Goal: Feedback & Contribution: Leave review/rating

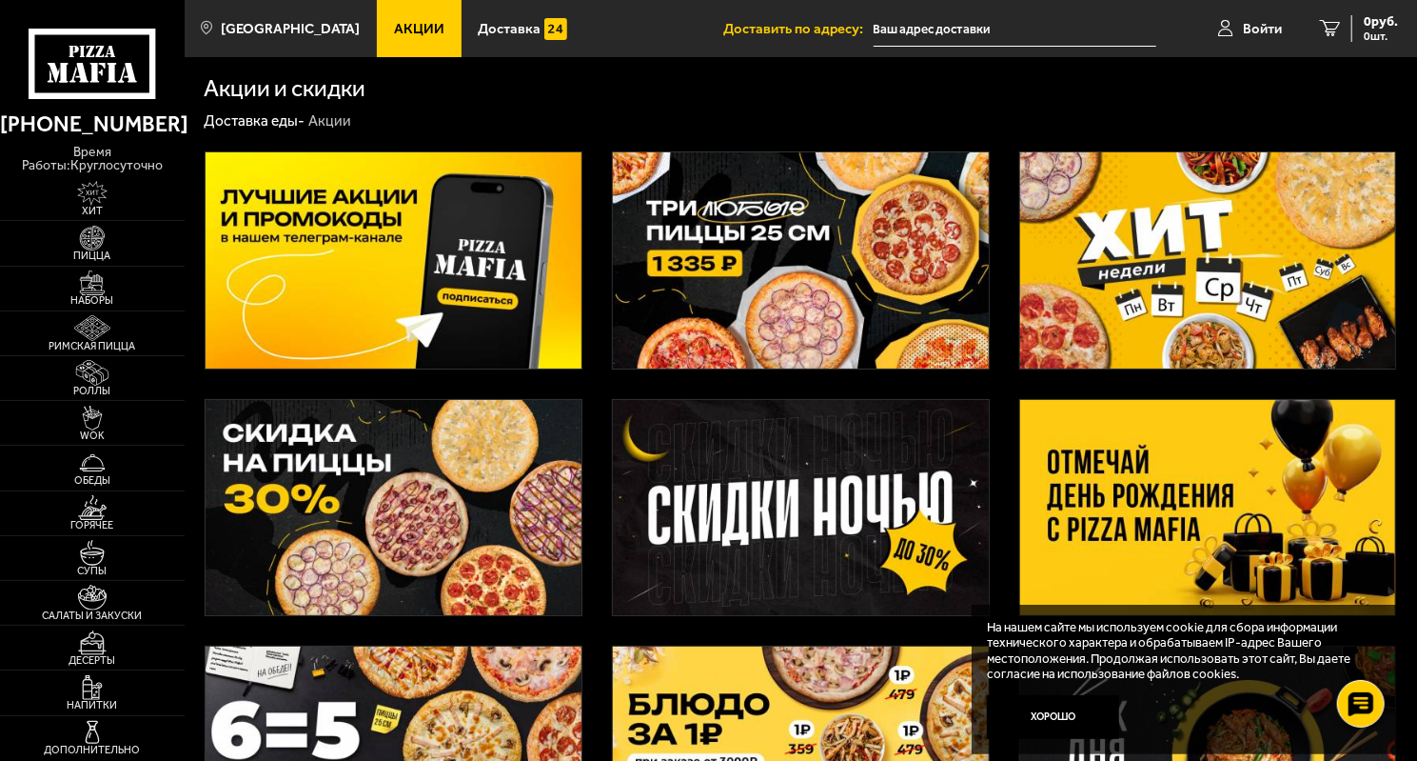
click at [624, 646] on img at bounding box center [801, 753] width 376 height 215
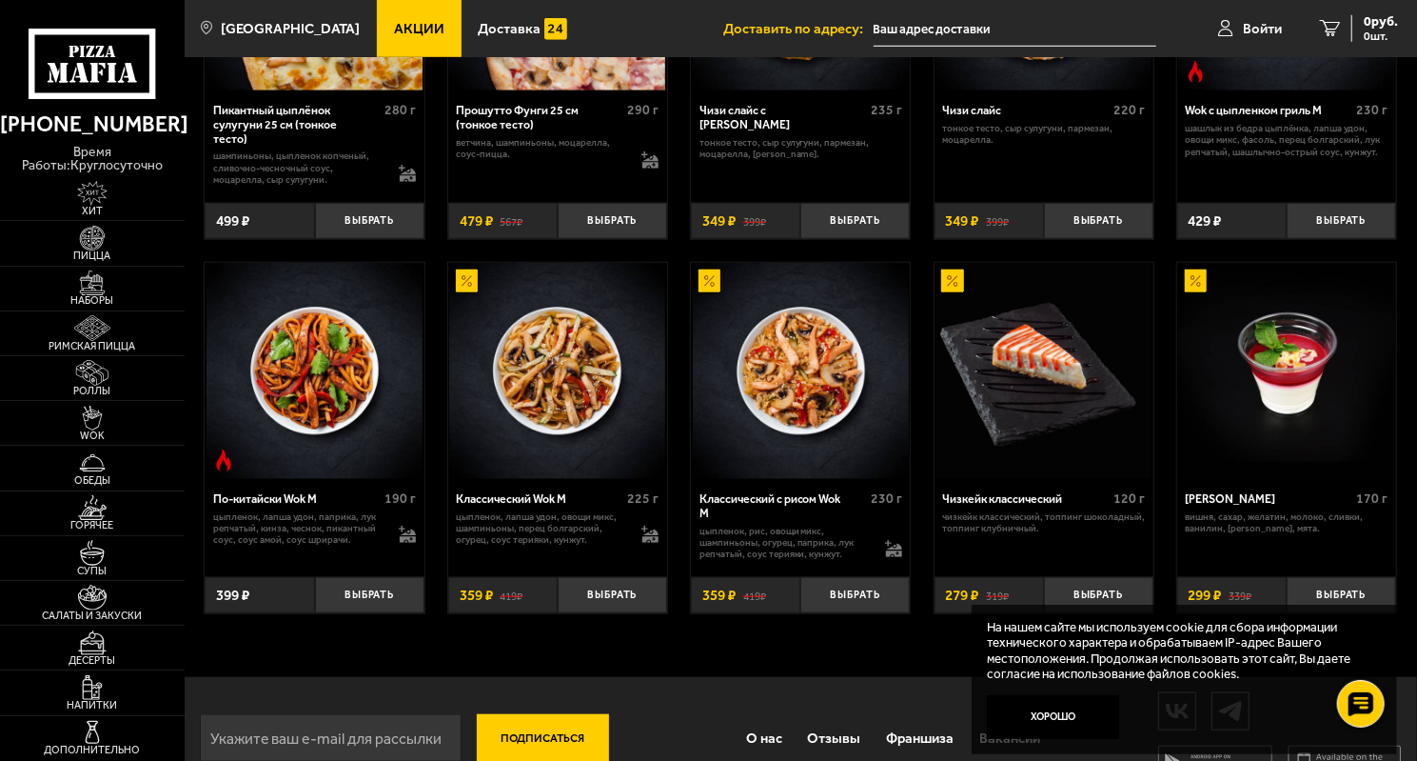
scroll to position [952, 0]
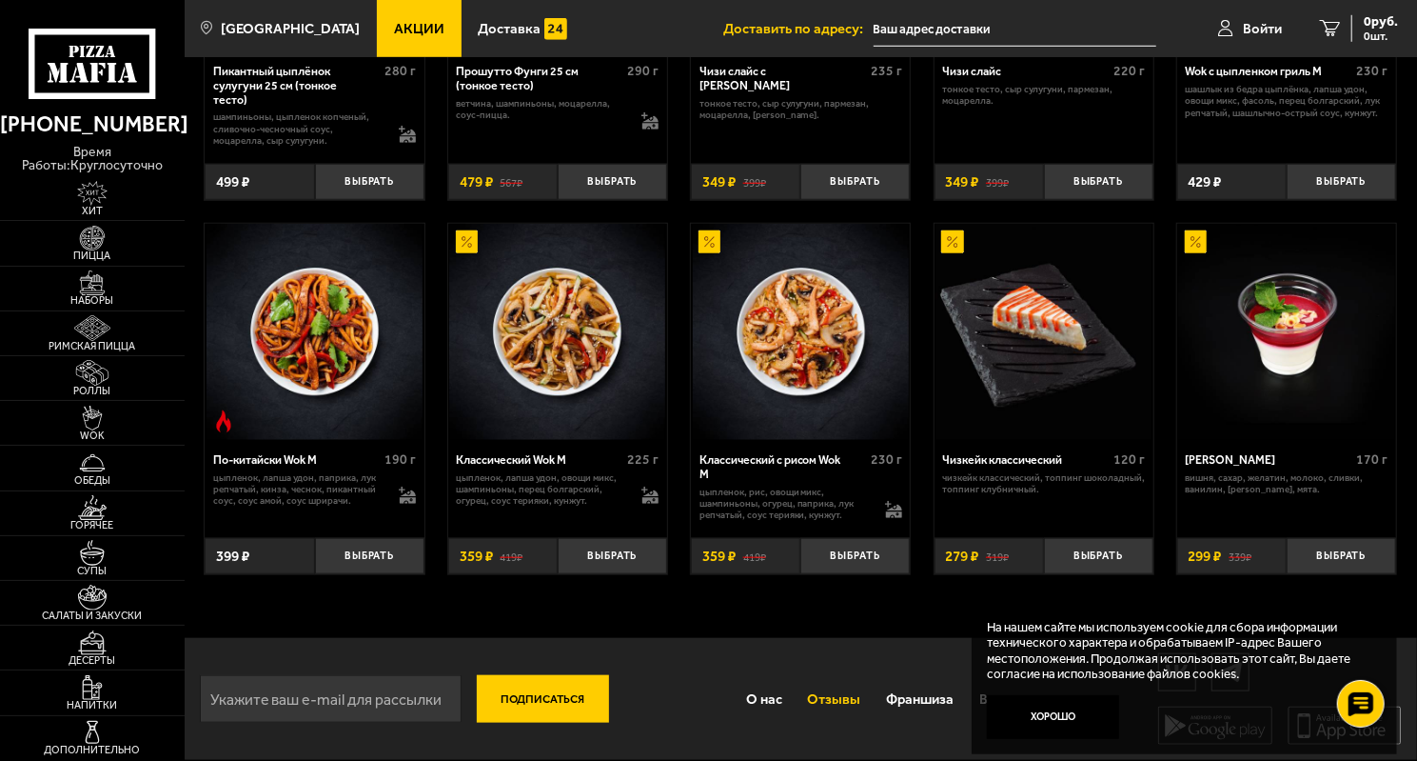
click at [850, 713] on link "Отзывы" at bounding box center [834, 699] width 79 height 49
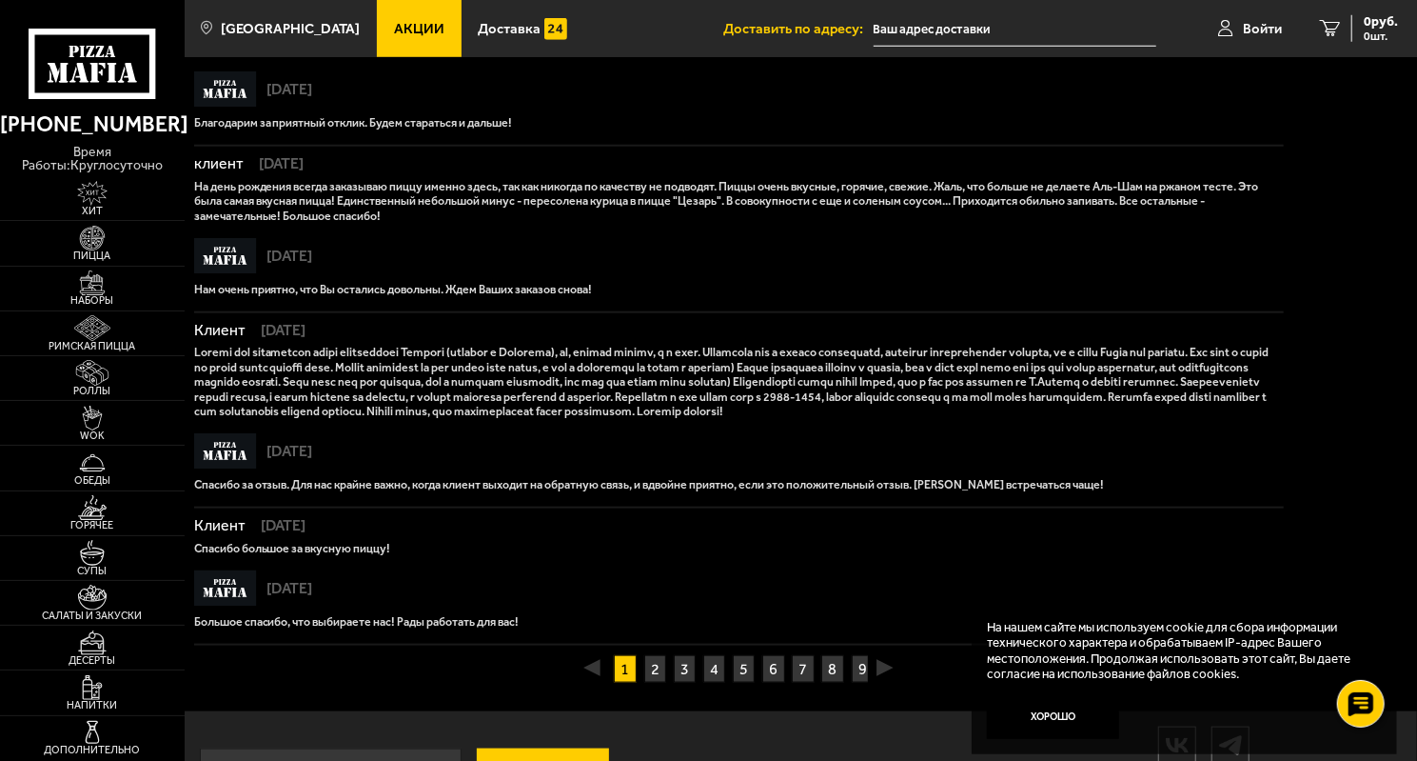
scroll to position [1133, 0]
